Goal: Task Accomplishment & Management: Manage account settings

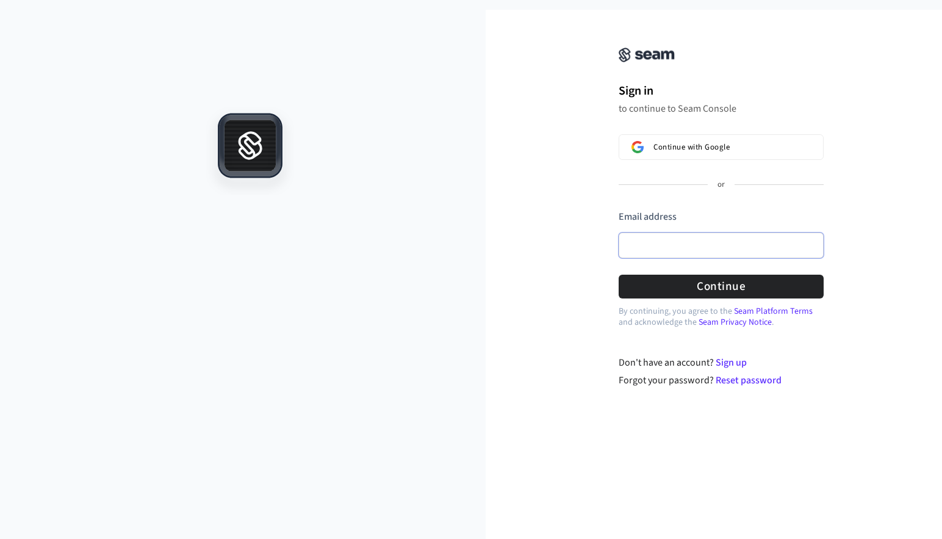
click at [667, 241] on input "Email address" at bounding box center [721, 245] width 205 height 26
type input "**********"
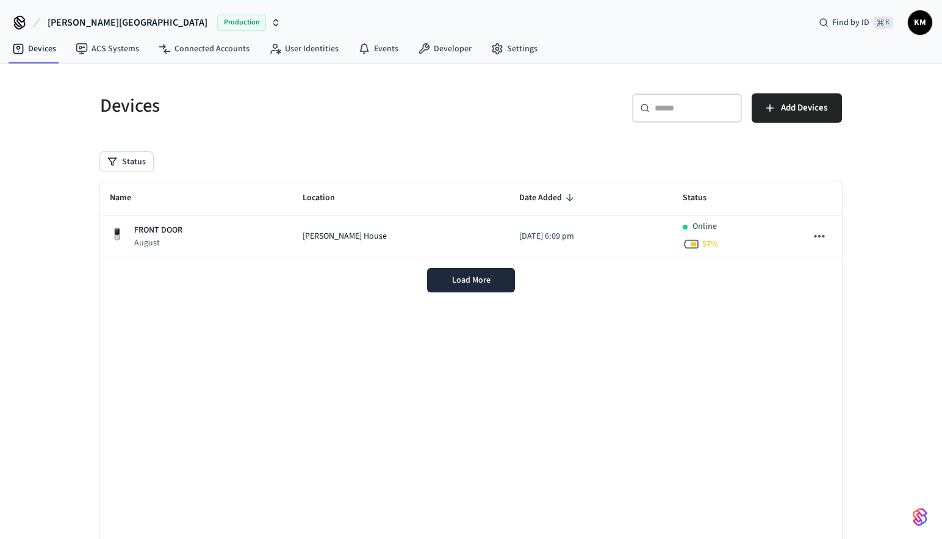
click at [453, 137] on div "Devices ​ ​ Add Devices Status Name Location Date Added Status FRONT DOOR Augus…" at bounding box center [470, 335] width 761 height 512
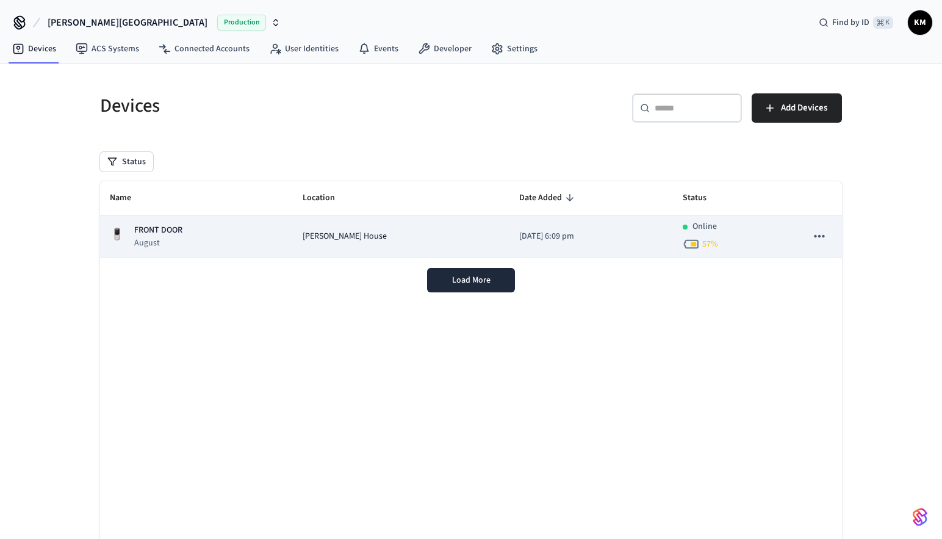
click at [350, 243] on td "[PERSON_NAME] House" at bounding box center [401, 236] width 217 height 43
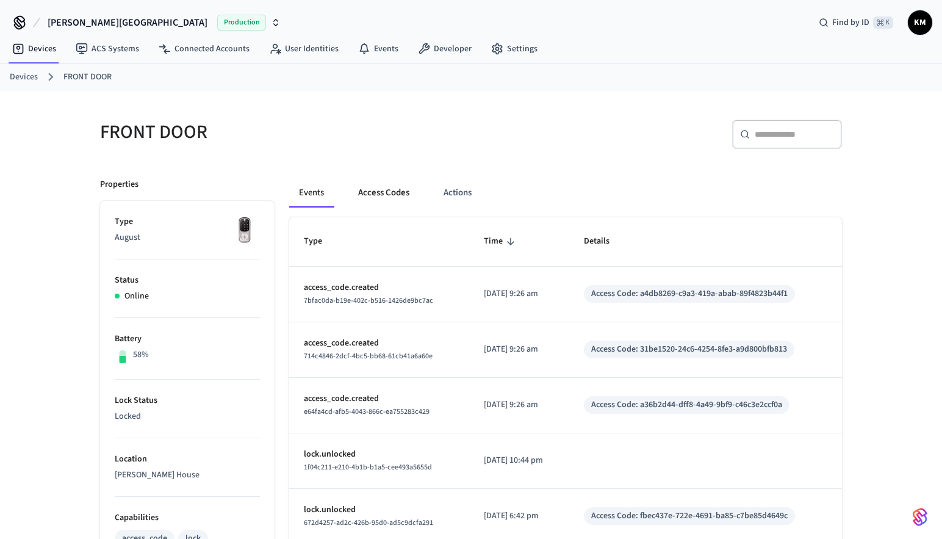
click at [372, 186] on button "Access Codes" at bounding box center [383, 192] width 71 height 29
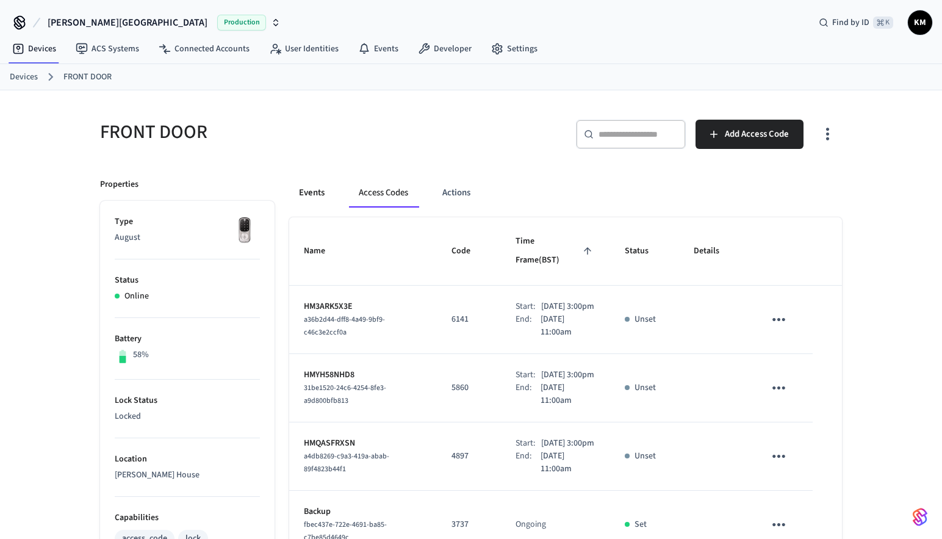
click at [298, 198] on button "Events" at bounding box center [311, 192] width 45 height 29
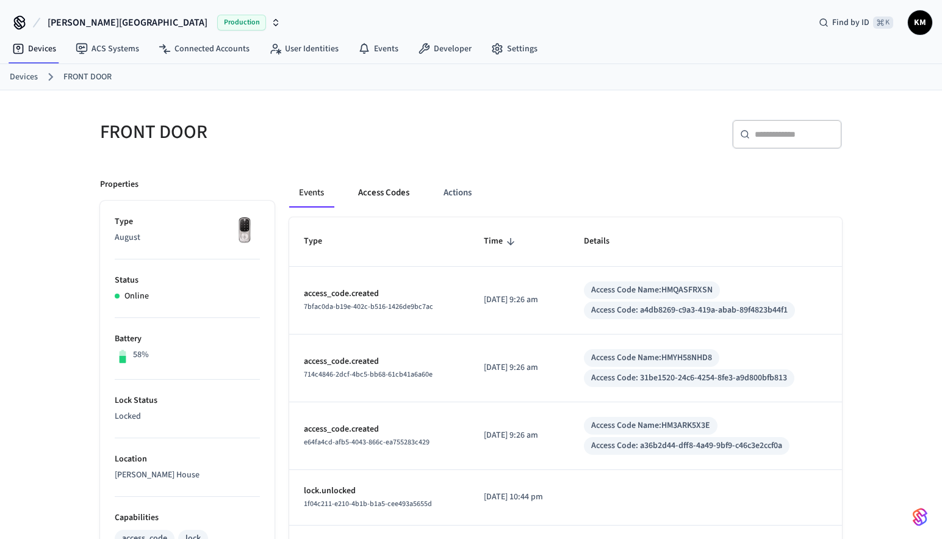
click at [412, 201] on button "Access Codes" at bounding box center [383, 192] width 71 height 29
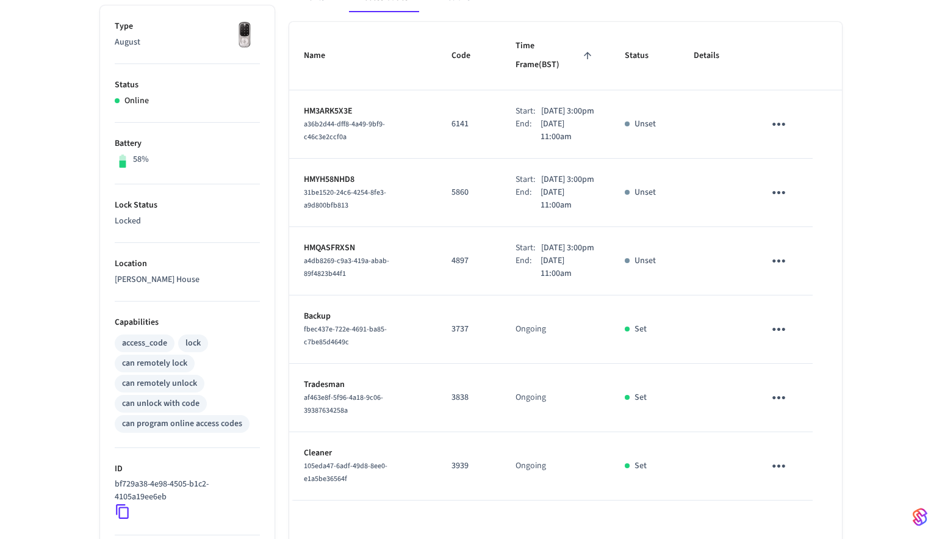
scroll to position [192, 0]
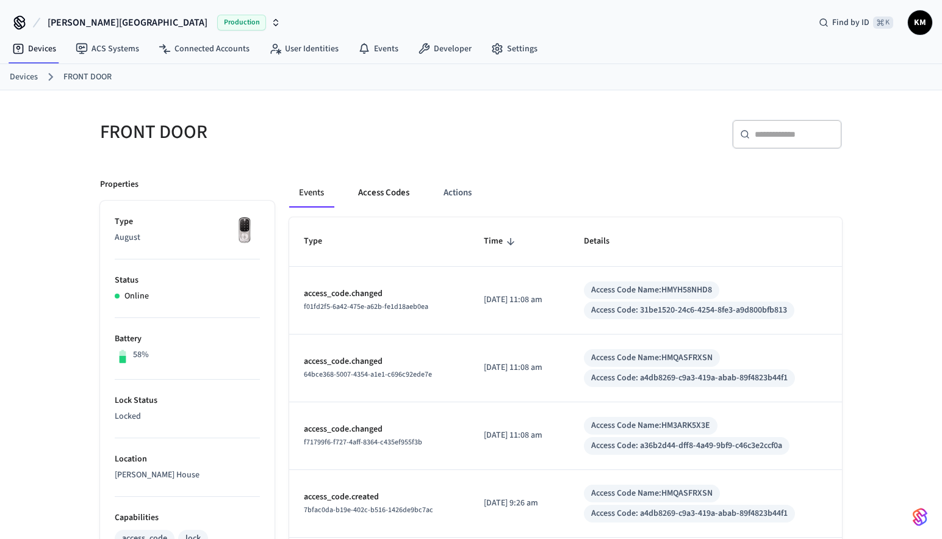
click at [395, 191] on button "Access Codes" at bounding box center [383, 192] width 71 height 29
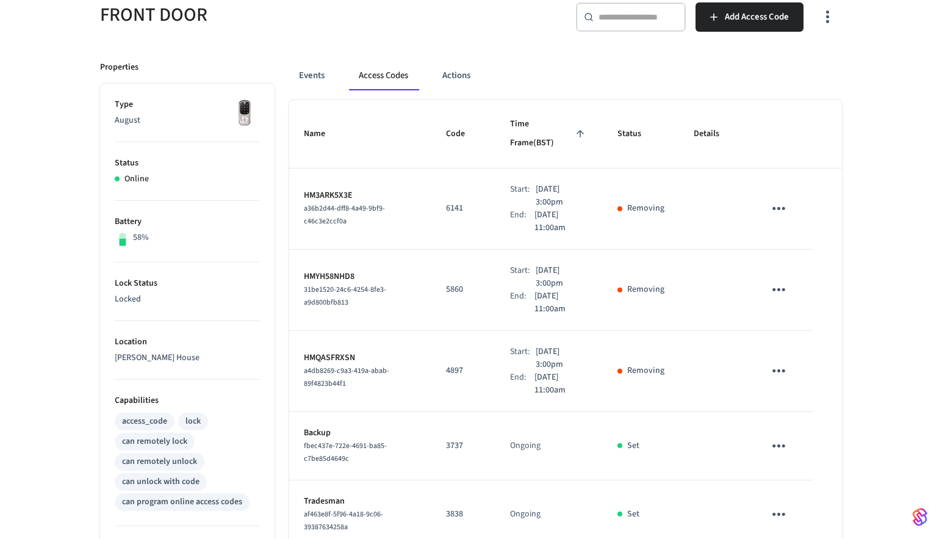
scroll to position [113, 0]
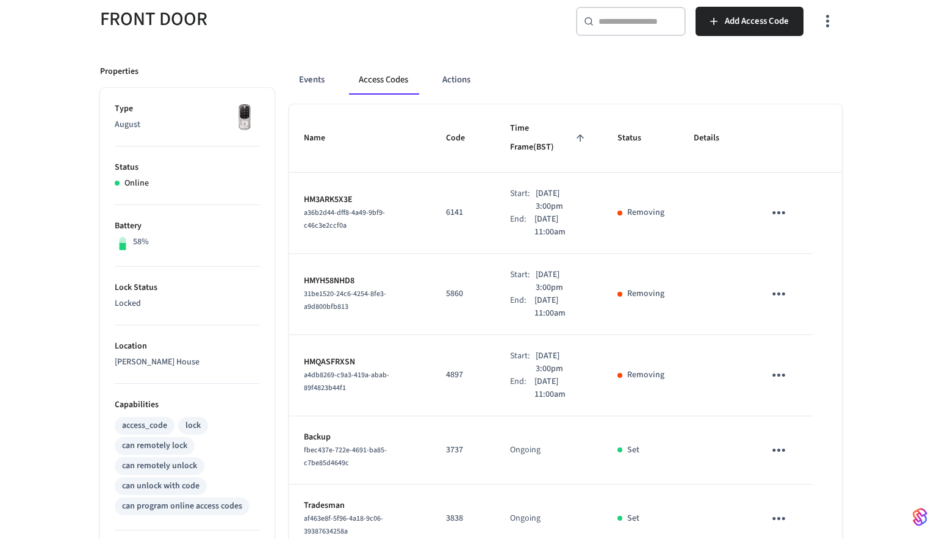
click at [404, 88] on button "Access Codes" at bounding box center [383, 79] width 69 height 29
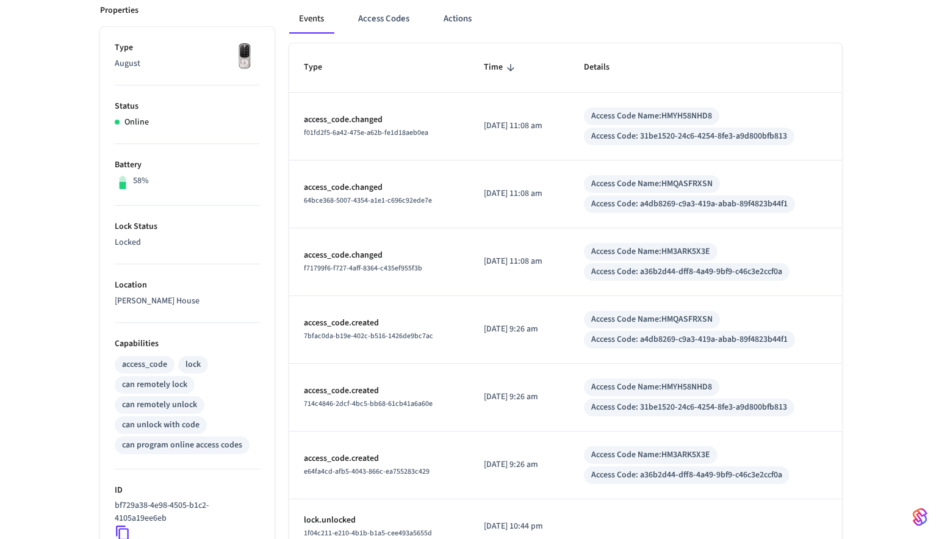
scroll to position [173, 0]
click at [385, 14] on button "Access Codes" at bounding box center [383, 19] width 71 height 29
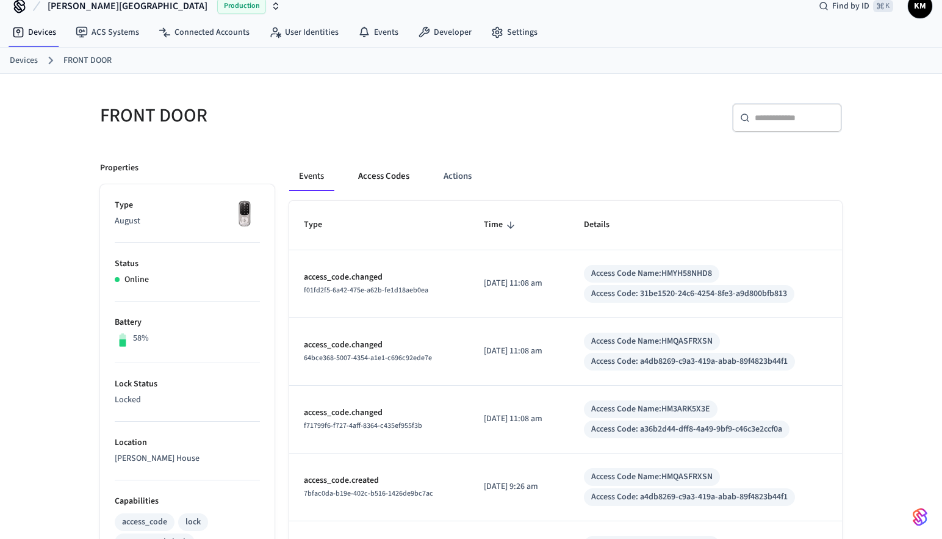
click at [419, 167] on button "Access Codes" at bounding box center [383, 176] width 71 height 29
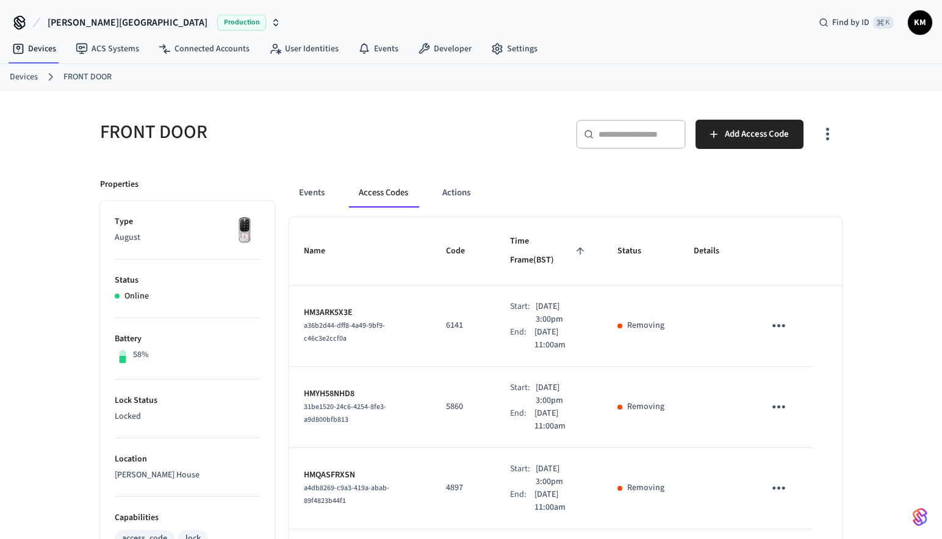
click at [642, 319] on p "Removing" at bounding box center [645, 325] width 37 height 13
copy p "Removing"
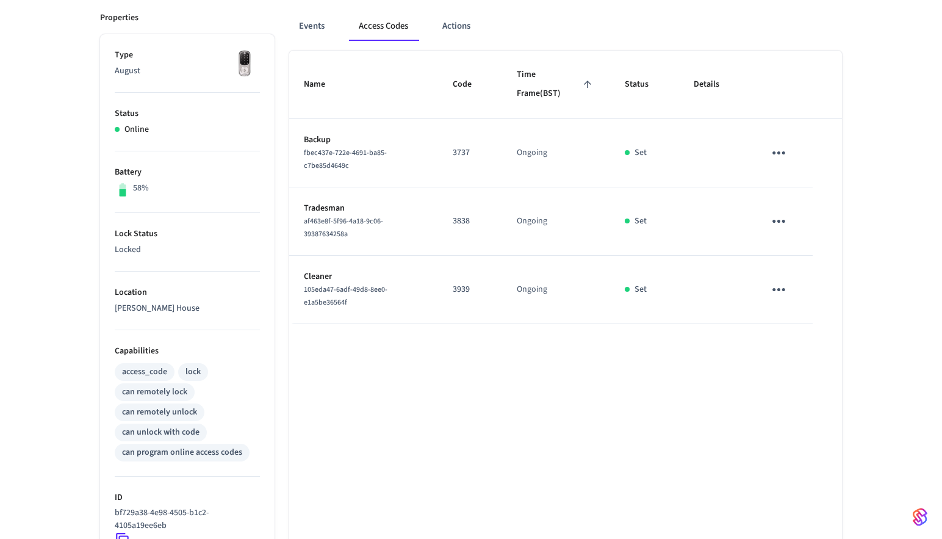
scroll to position [160, 0]
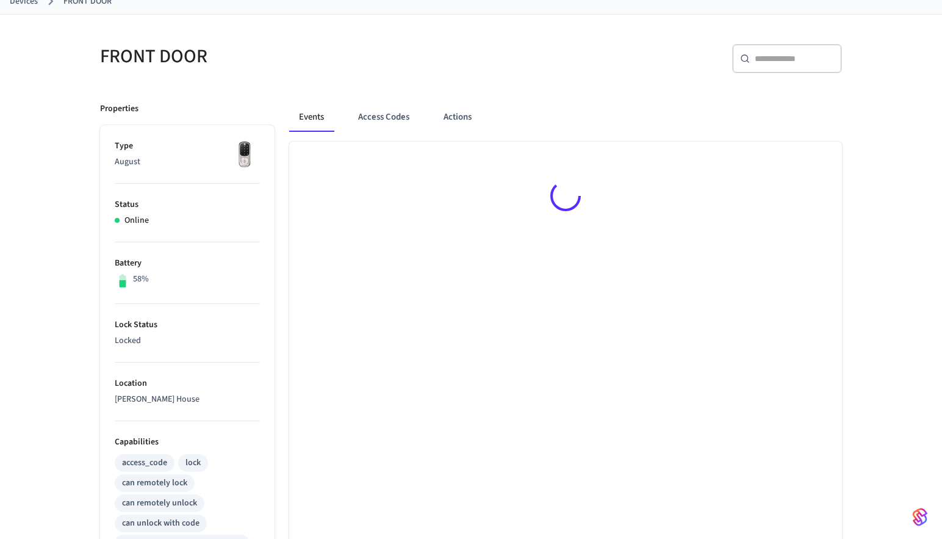
scroll to position [87, 0]
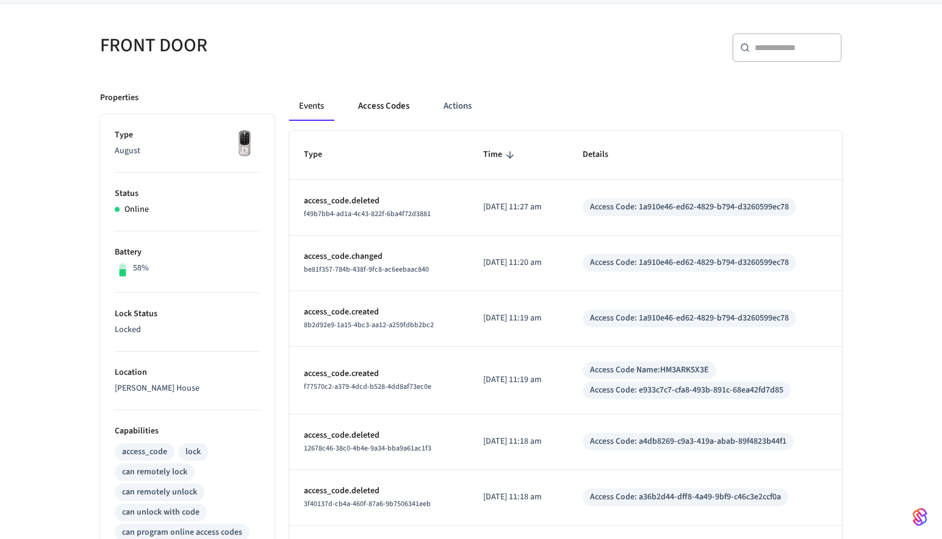
click at [373, 102] on button "Access Codes" at bounding box center [383, 106] width 71 height 29
